Goal: Find specific page/section: Find specific page/section

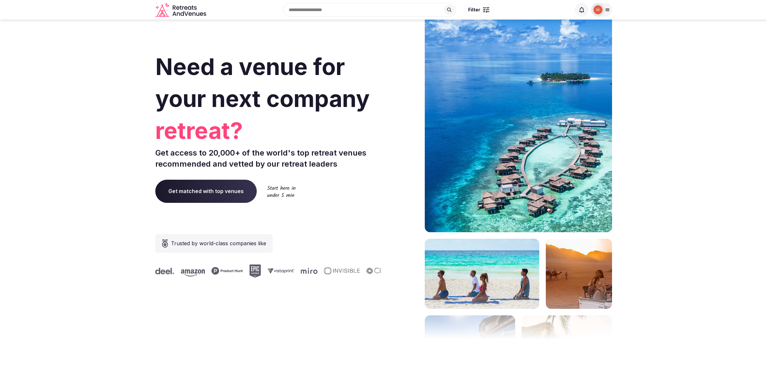
click at [608, 9] on icon at bounding box center [607, 10] width 4 height 2
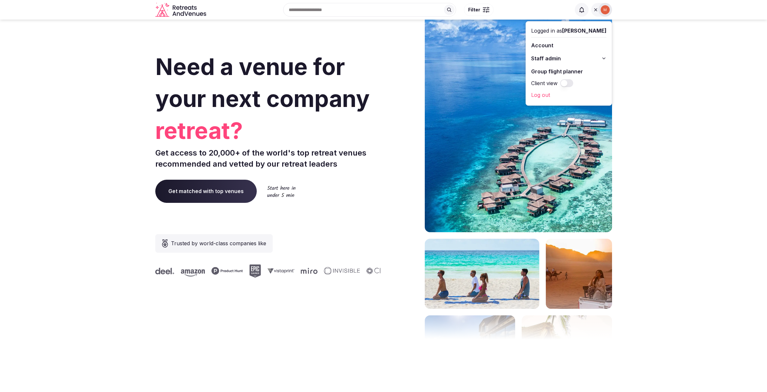
click at [580, 59] on button "Staff admin" at bounding box center [568, 58] width 75 height 10
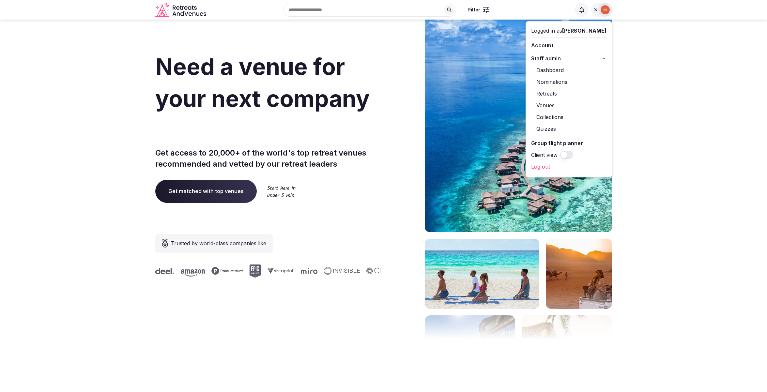
click at [554, 102] on link "Venues" at bounding box center [568, 105] width 75 height 10
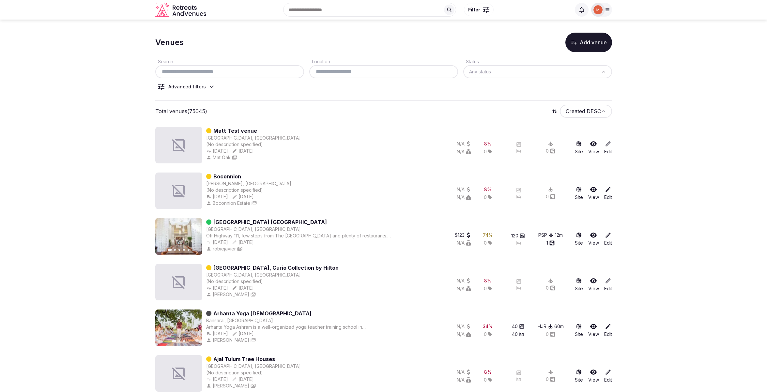
click at [208, 85] on icon at bounding box center [211, 86] width 7 height 7
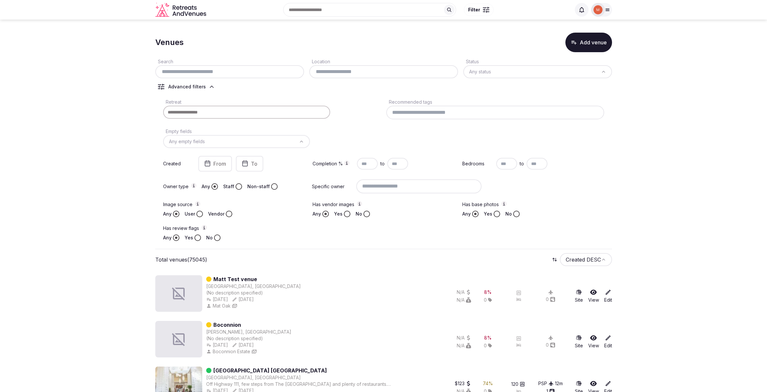
click at [484, 71] on html "Recent searches [GEOGRAPHIC_DATA] [GEOGRAPHIC_DATA] [GEOGRAPHIC_DATA] Search Po…" at bounding box center [383, 196] width 767 height 392
click at [367, 94] on html "Recent searches [GEOGRAPHIC_DATA] [GEOGRAPHIC_DATA] [GEOGRAPHIC_DATA] Search Po…" at bounding box center [383, 196] width 767 height 392
